Goal: Find specific fact: Find specific fact

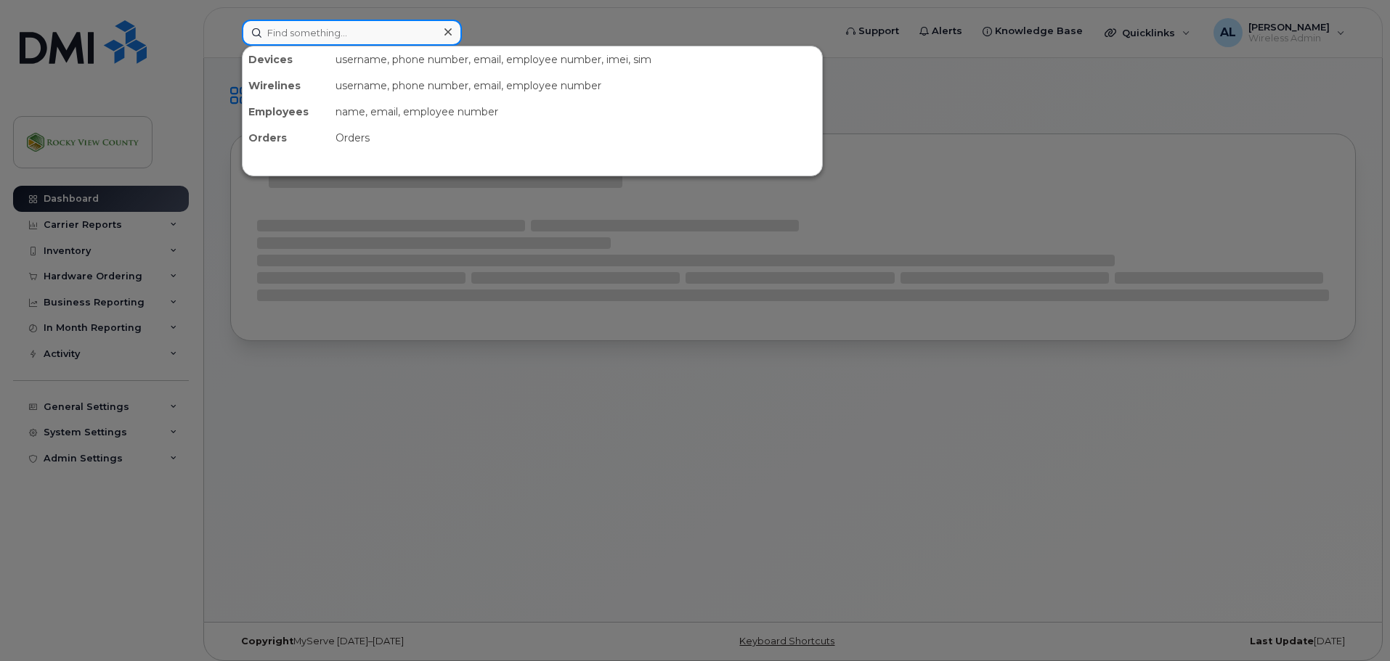
click at [421, 32] on input at bounding box center [352, 33] width 220 height 26
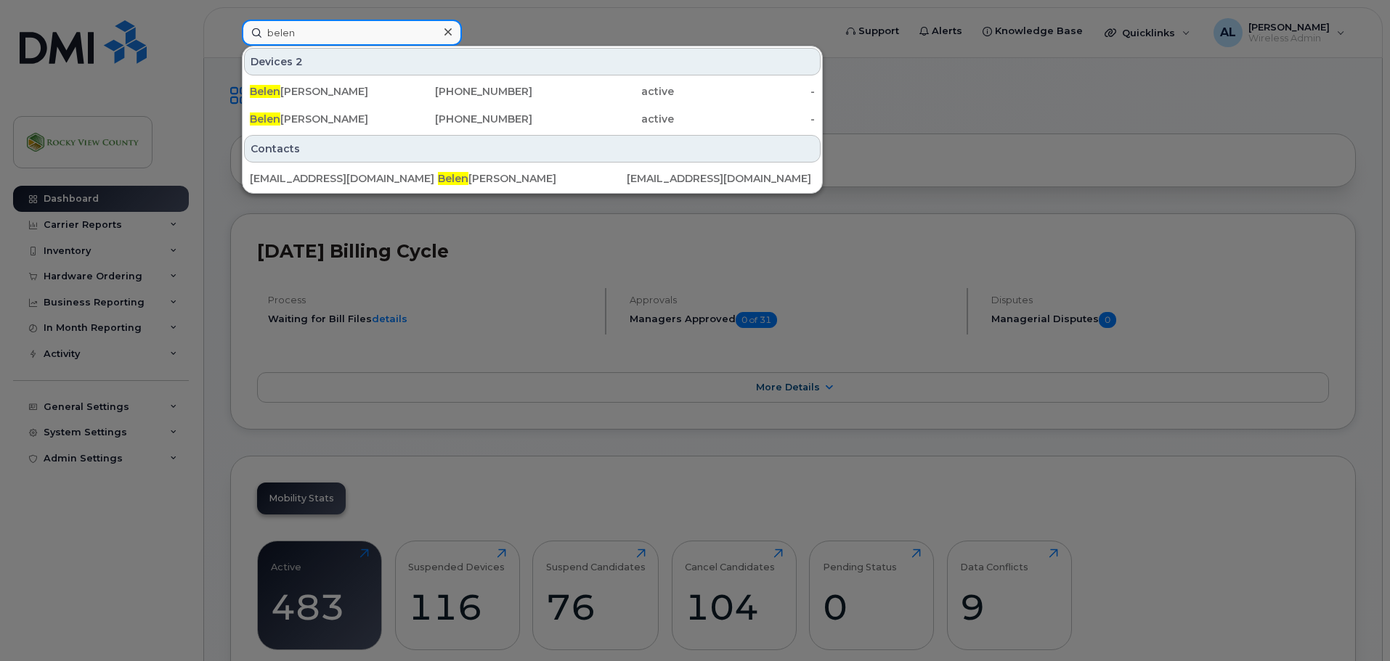
type input "belen"
click at [245, 261] on div at bounding box center [695, 330] width 1390 height 661
click at [317, 36] on input "belen" at bounding box center [352, 33] width 220 height 26
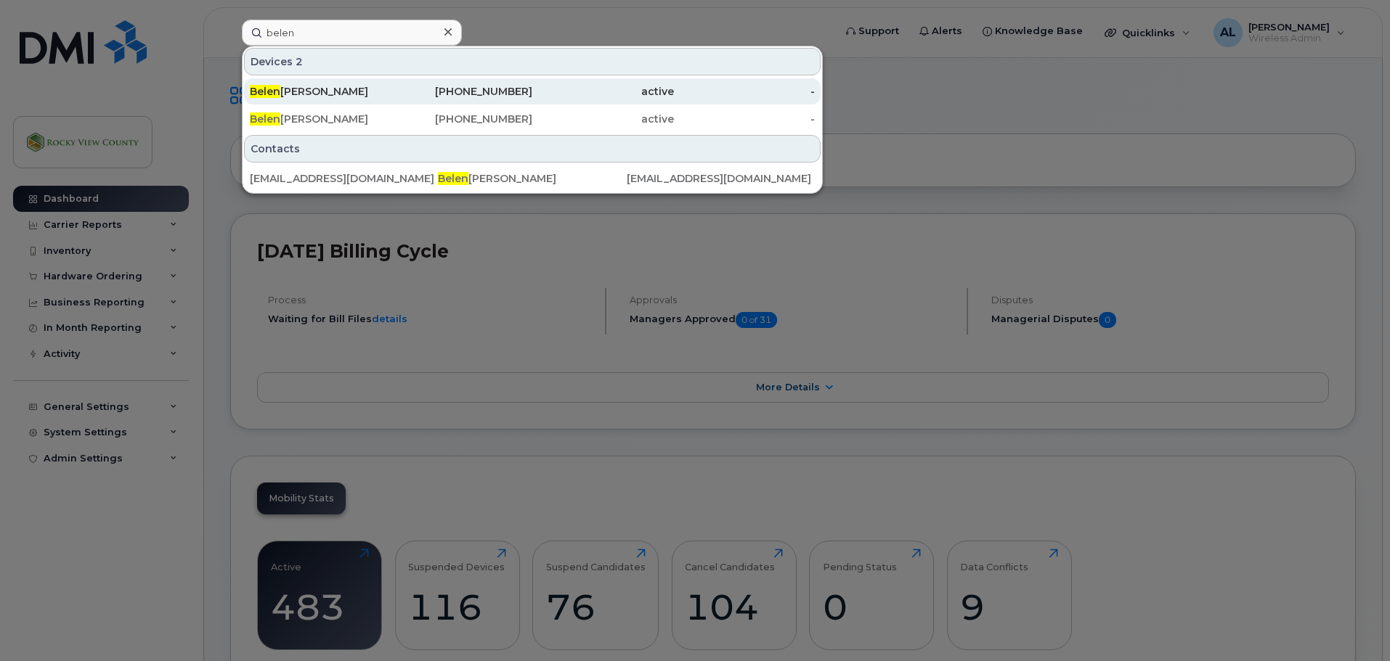
click at [313, 103] on div "[PERSON_NAME]" at bounding box center [321, 91] width 142 height 26
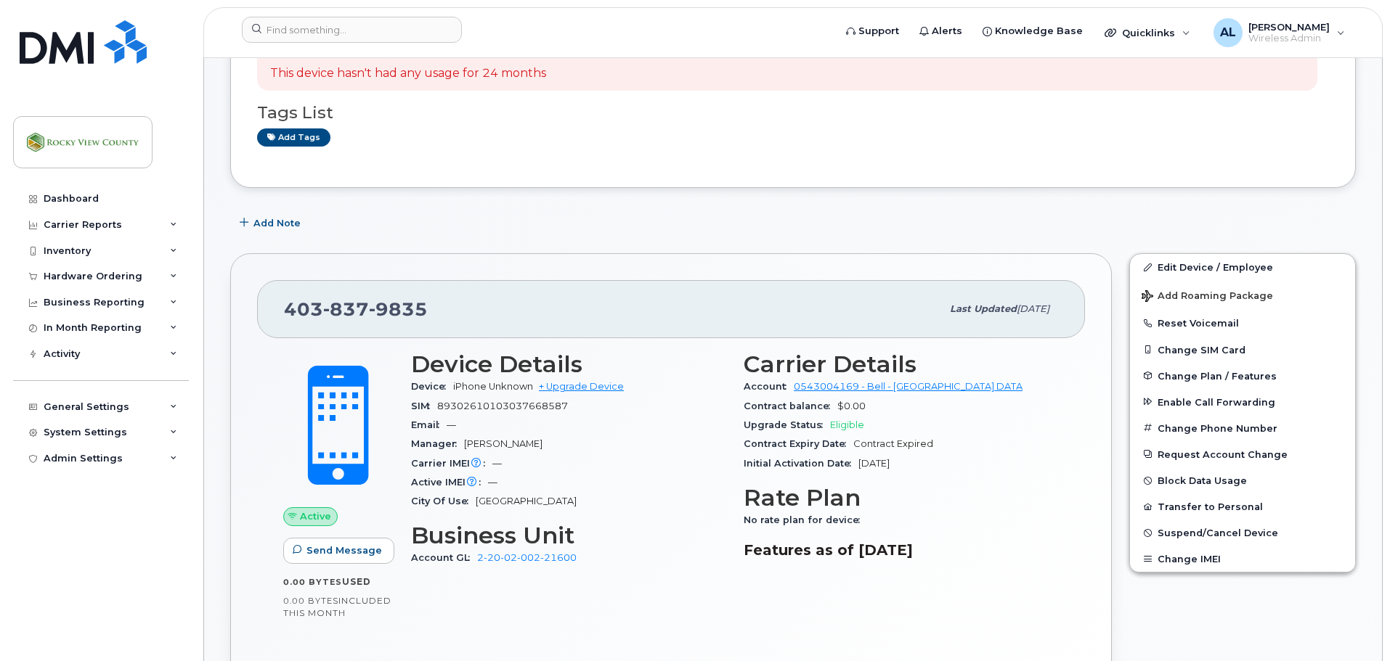
scroll to position [144, 0]
click at [412, 31] on input at bounding box center [352, 30] width 220 height 26
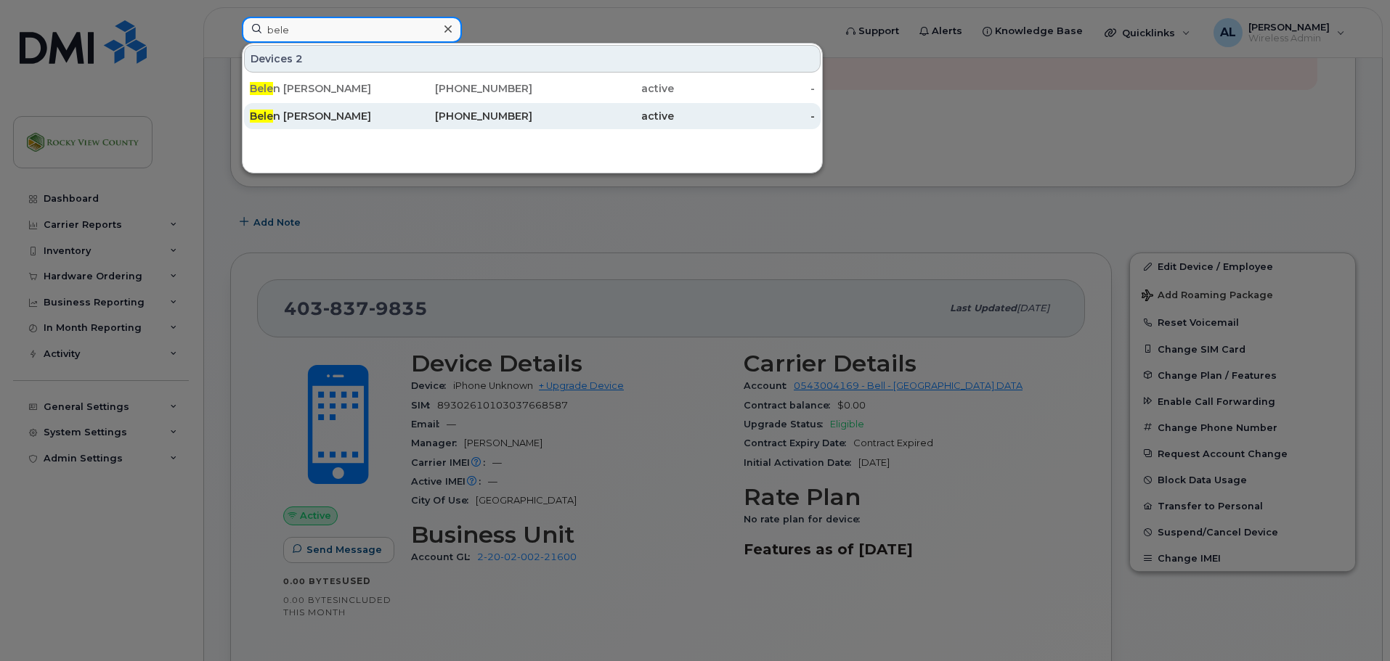
type input "bele"
click at [314, 112] on div "Bele n Scott" at bounding box center [321, 116] width 142 height 15
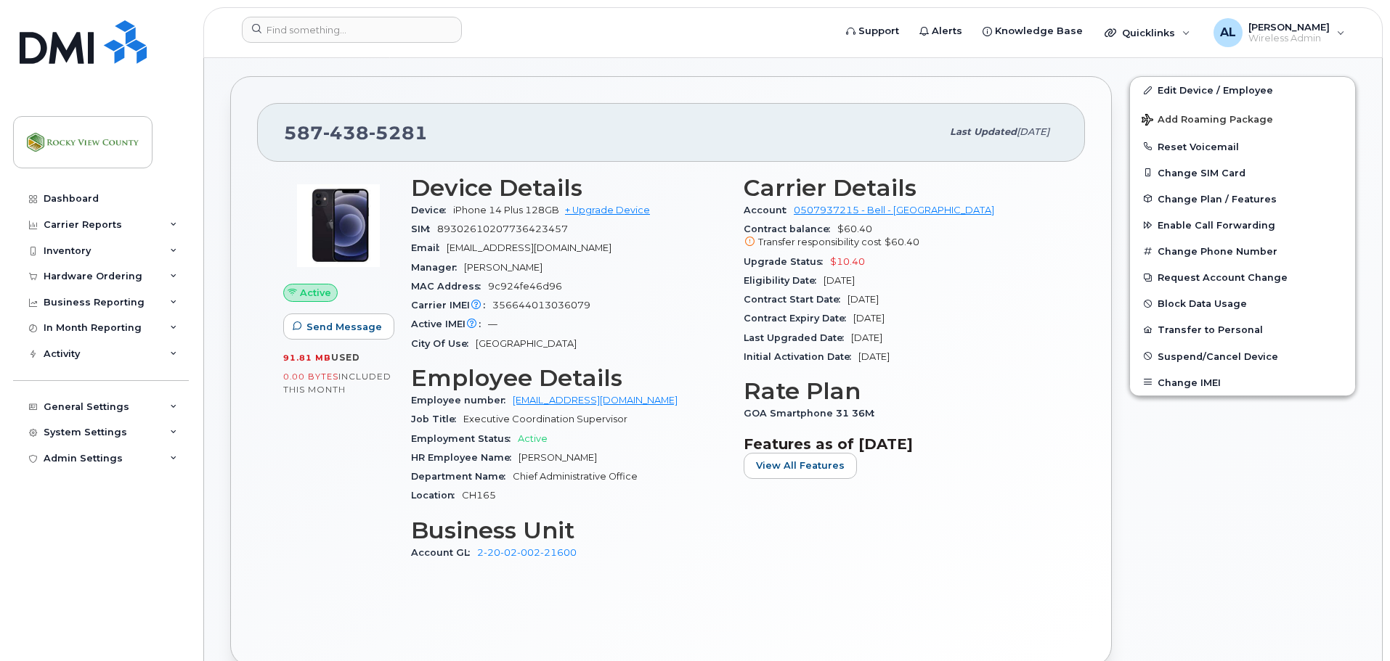
scroll to position [277, 0]
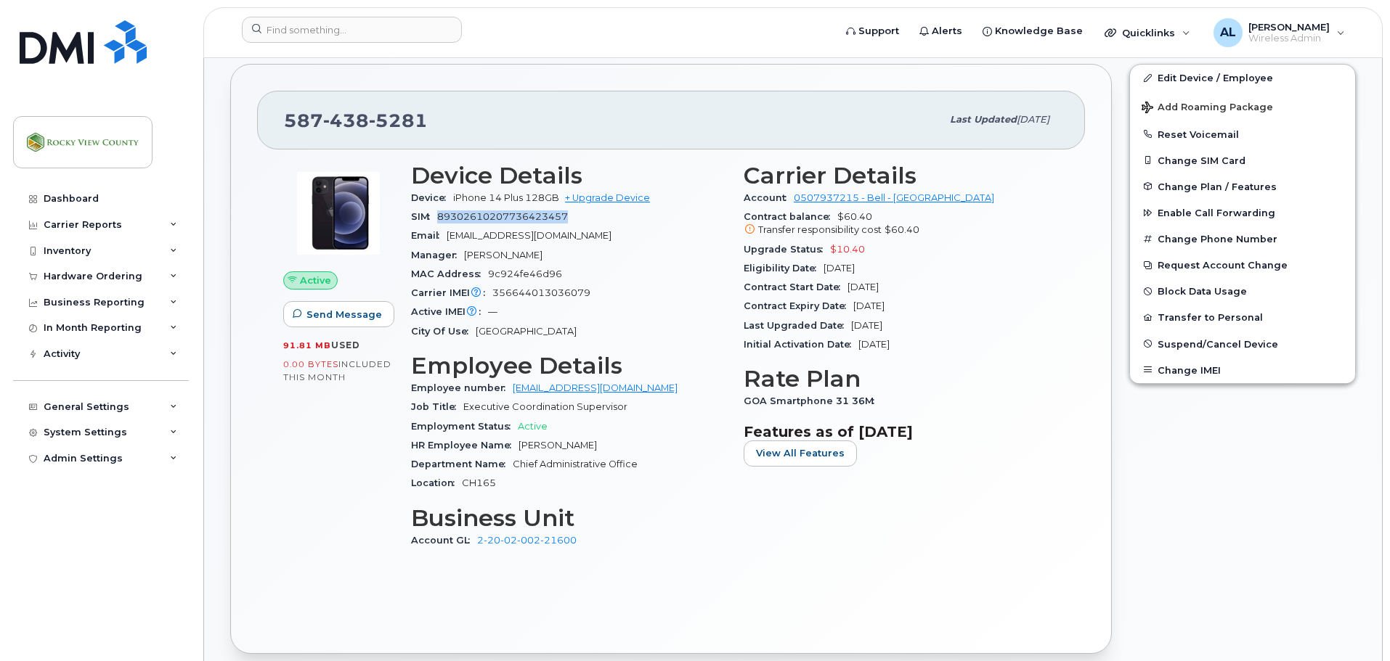
drag, startPoint x: 569, startPoint y: 217, endPoint x: 435, endPoint y: 216, distance: 133.6
click at [435, 216] on div "SIM 89302610207736423457" at bounding box center [568, 217] width 315 height 19
drag, startPoint x: 428, startPoint y: 118, endPoint x: 278, endPoint y: 133, distance: 150.3
click at [278, 133] on div "587 438 5281 Last updated Aug 19, 2025" at bounding box center [671, 120] width 828 height 58
